Goal: Find specific page/section: Find specific page/section

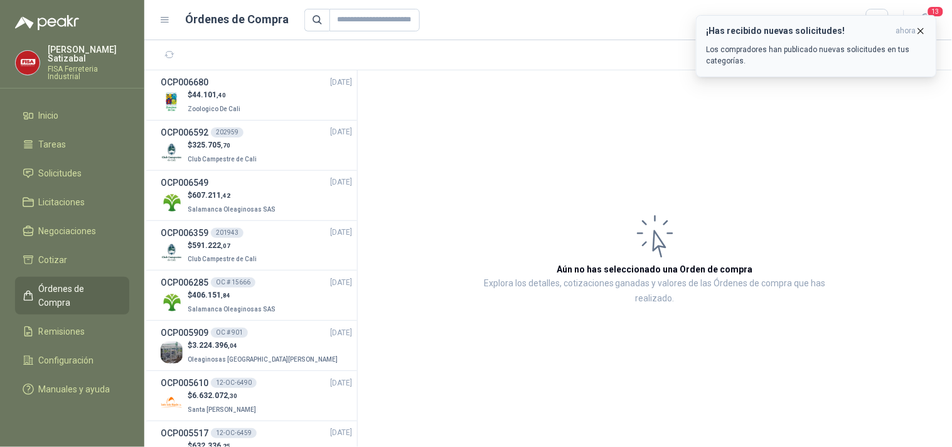
click at [797, 57] on p "Los compradores han publicado nuevas solicitudes en tus categorías." at bounding box center [817, 55] width 220 height 23
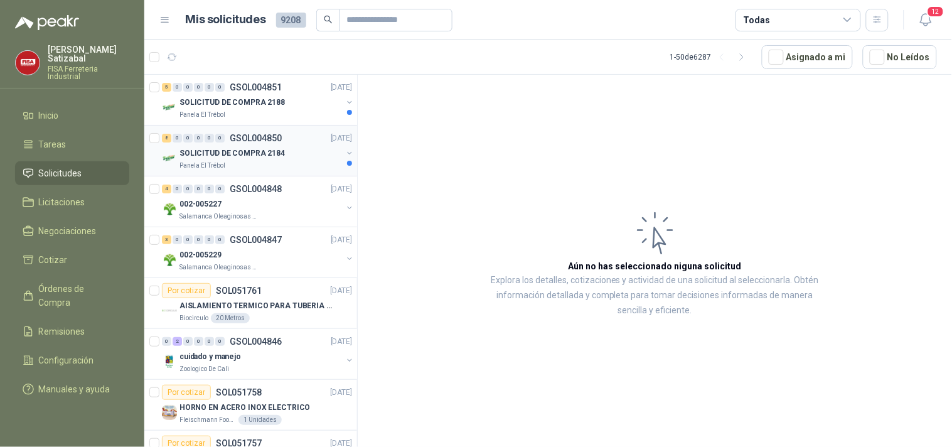
click at [249, 135] on p "GSOL004850" at bounding box center [256, 138] width 52 height 9
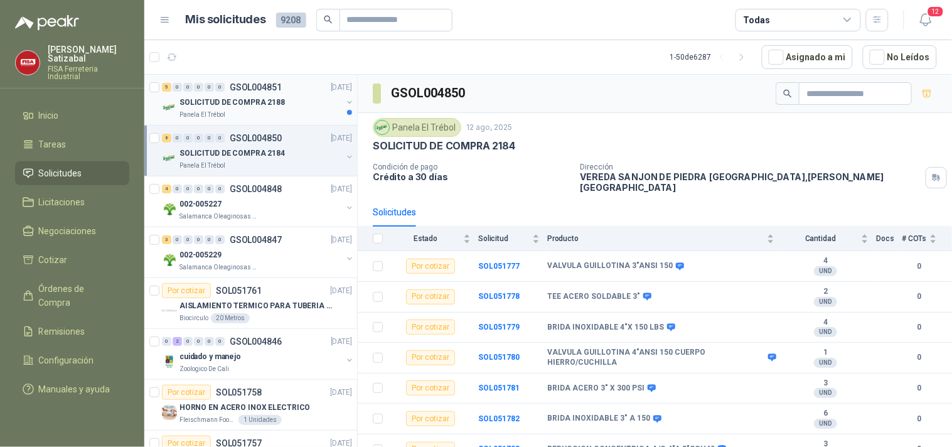
click at [273, 100] on p "SOLICITUD DE COMPRA 2188" at bounding box center [232, 103] width 105 height 12
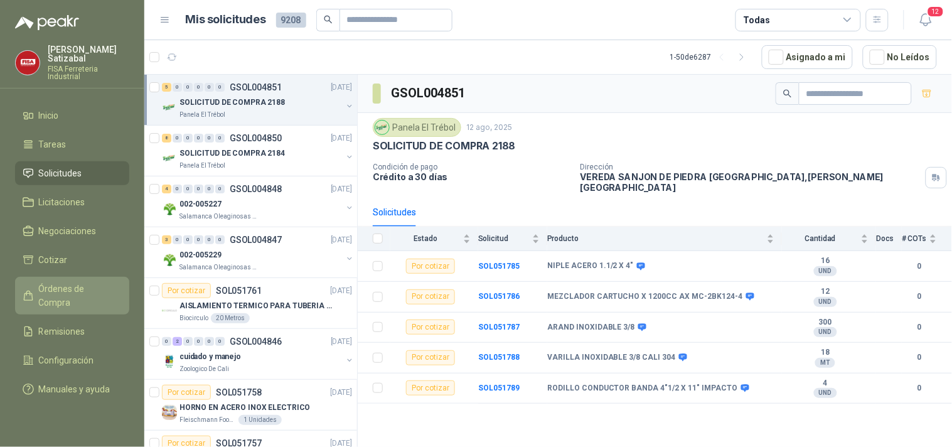
click at [103, 282] on span "Órdenes de Compra" at bounding box center [78, 296] width 78 height 28
